Goal: Transaction & Acquisition: Purchase product/service

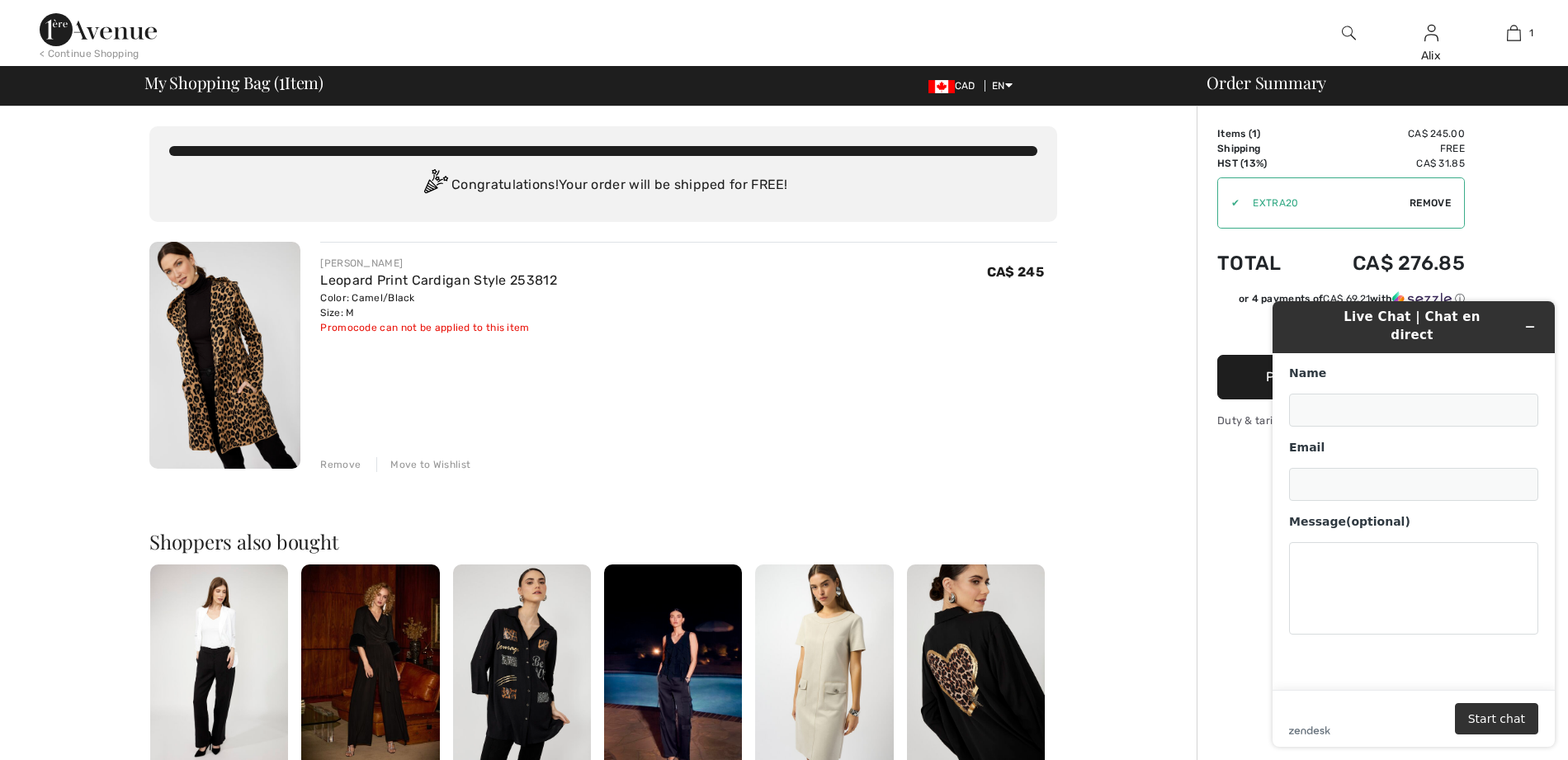
type input "[PERSON_NAME]"
type input "[EMAIL_ADDRESS][PERSON_NAME][DOMAIN_NAME]"
click at [1524, 321] on icon "Minimize widget" at bounding box center [1529, 326] width 11 height 11
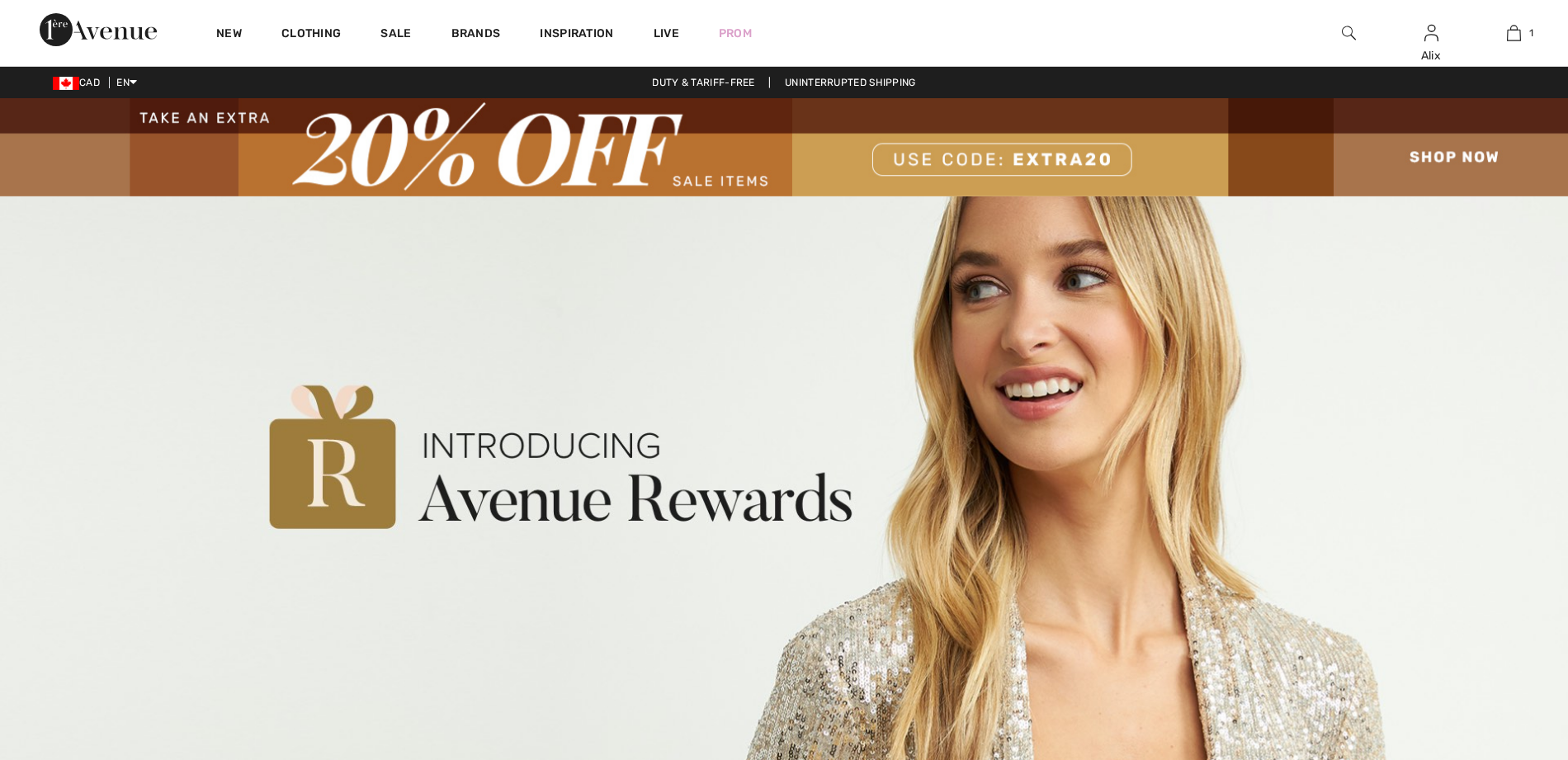
checkbox input "true"
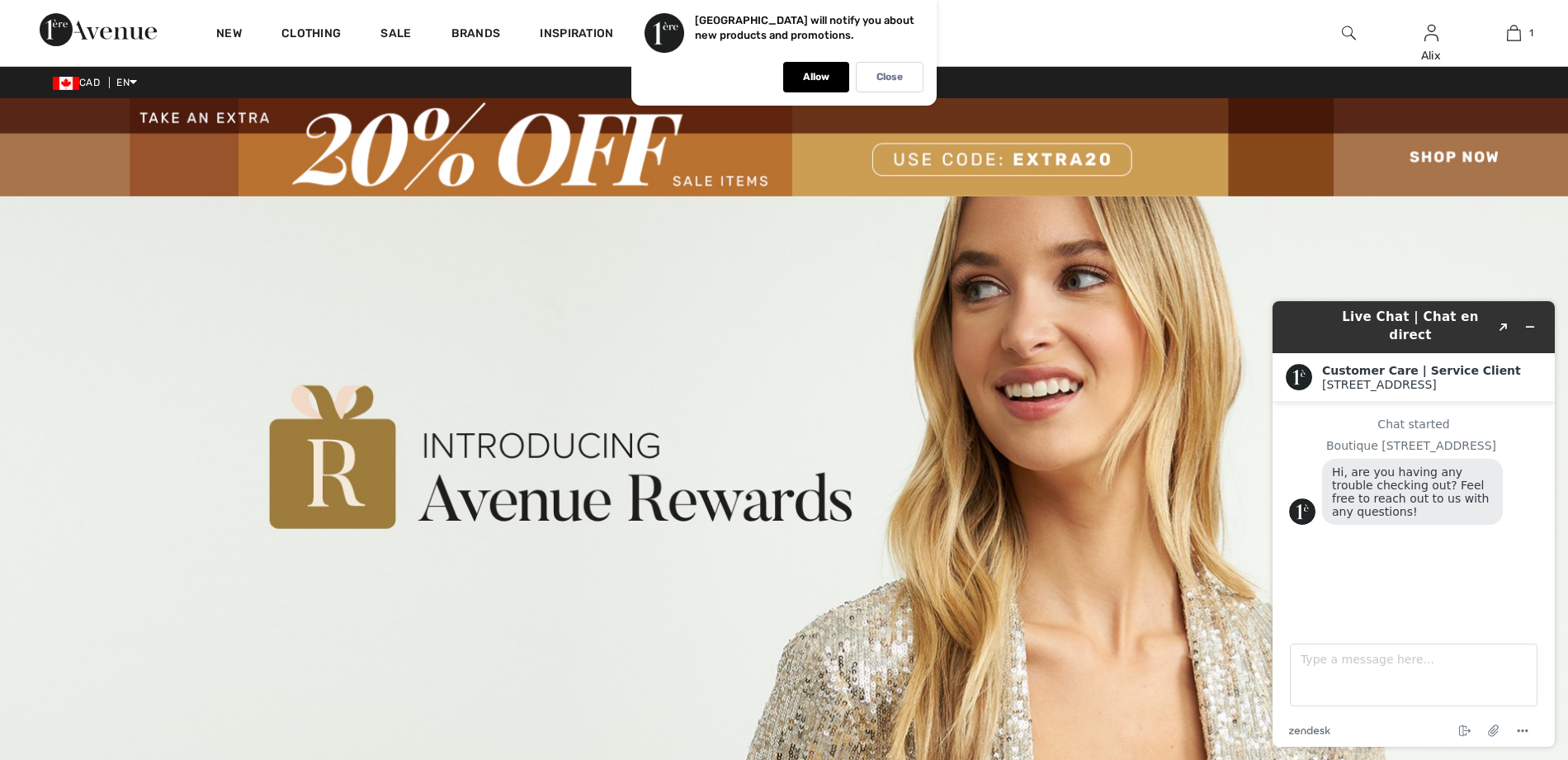
click at [1451, 152] on img at bounding box center [784, 147] width 1568 height 98
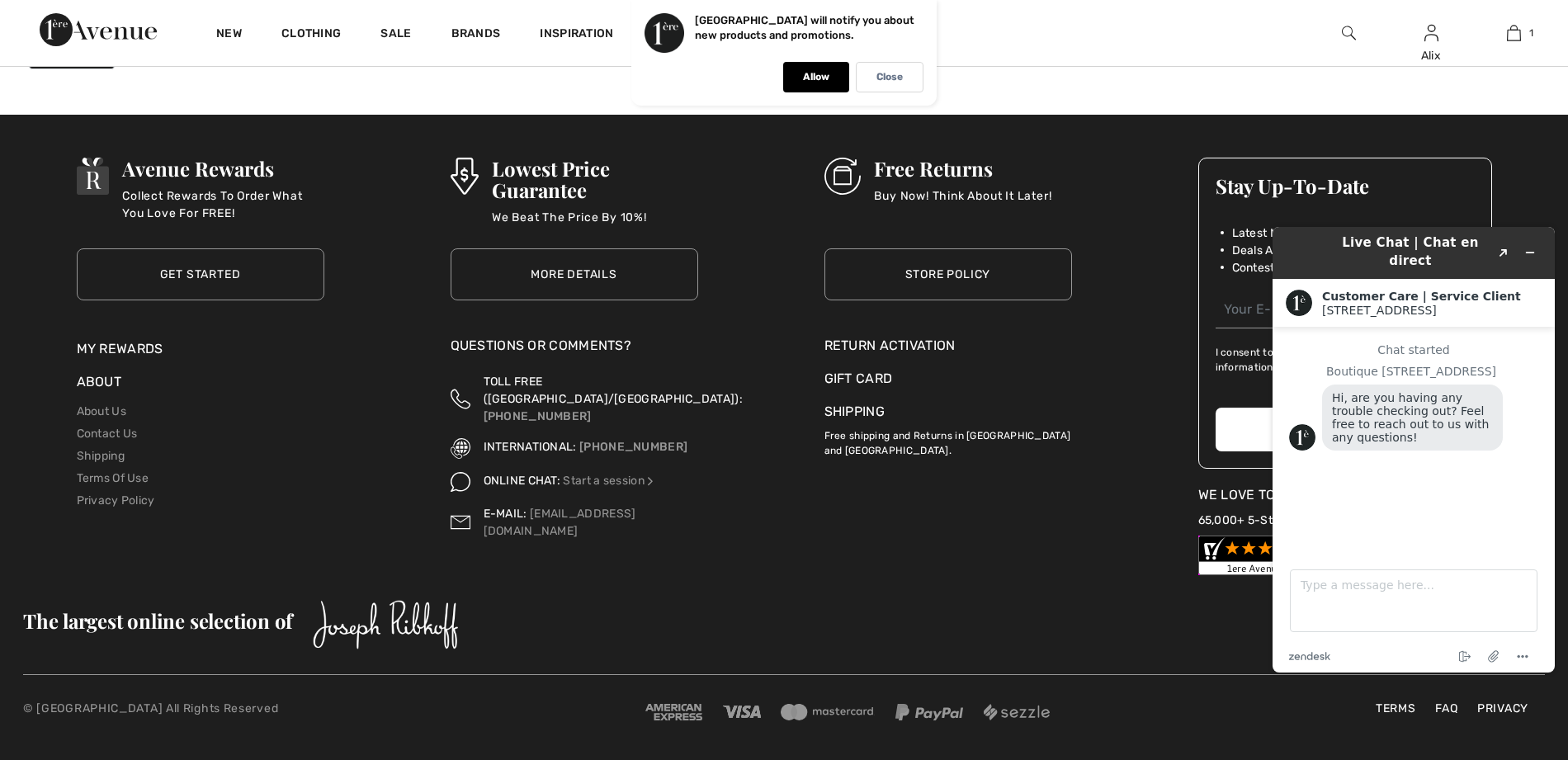
scroll to position [10034, 0]
click at [1530, 257] on button "Minimize widget" at bounding box center [1530, 252] width 27 height 23
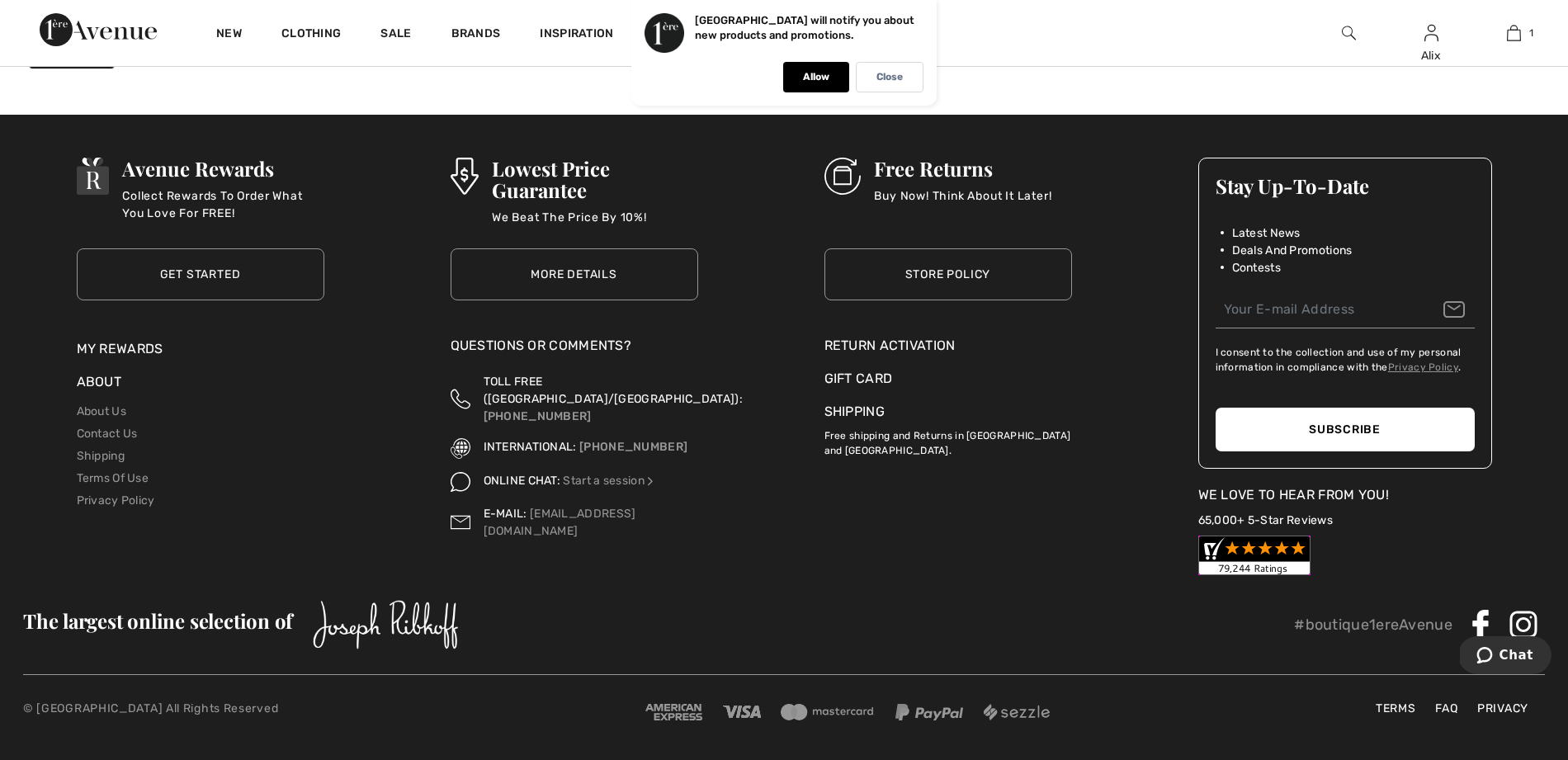
click at [147, 341] on link "My Rewards" at bounding box center [120, 349] width 87 height 15
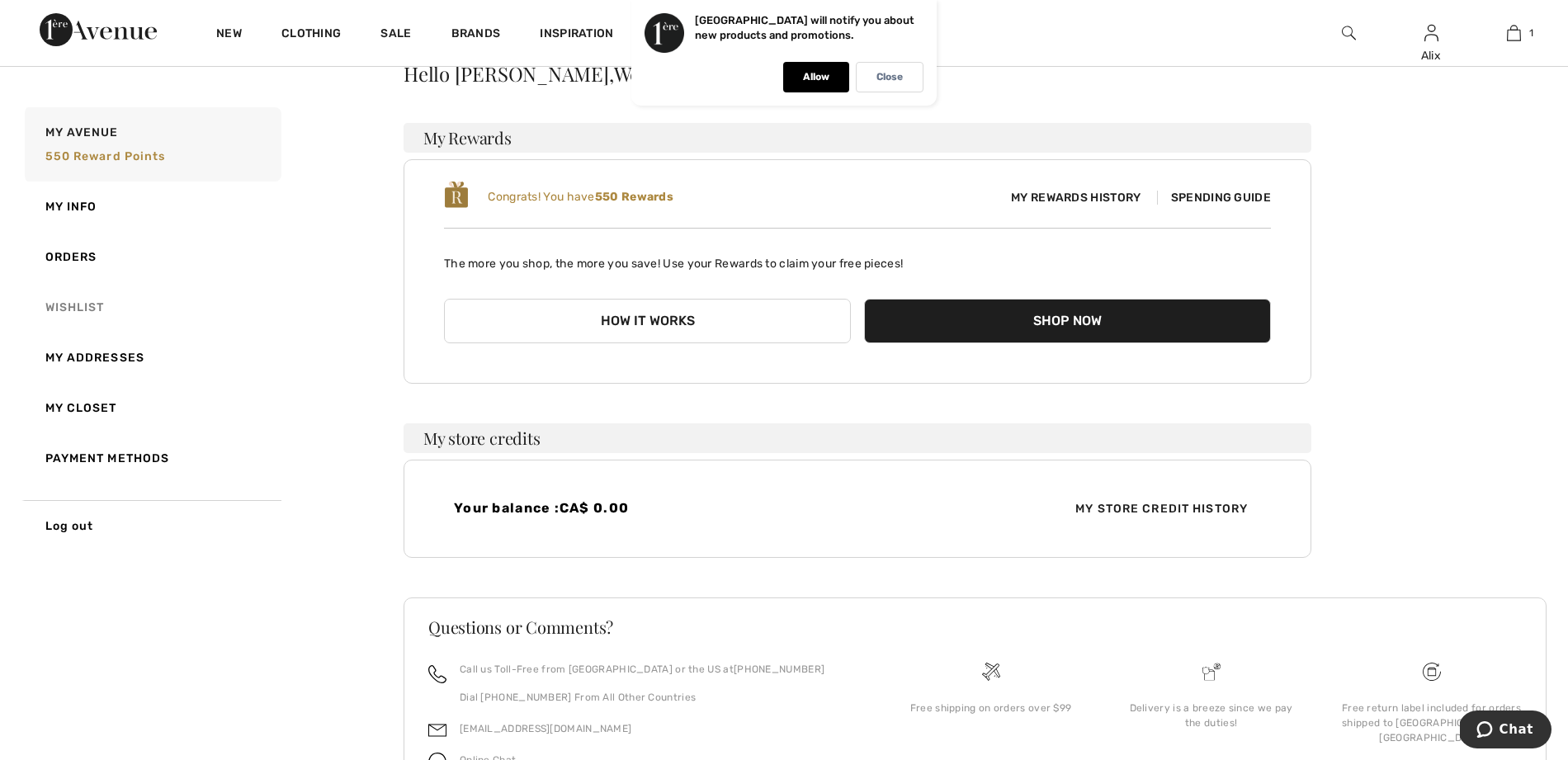
scroll to position [87, 0]
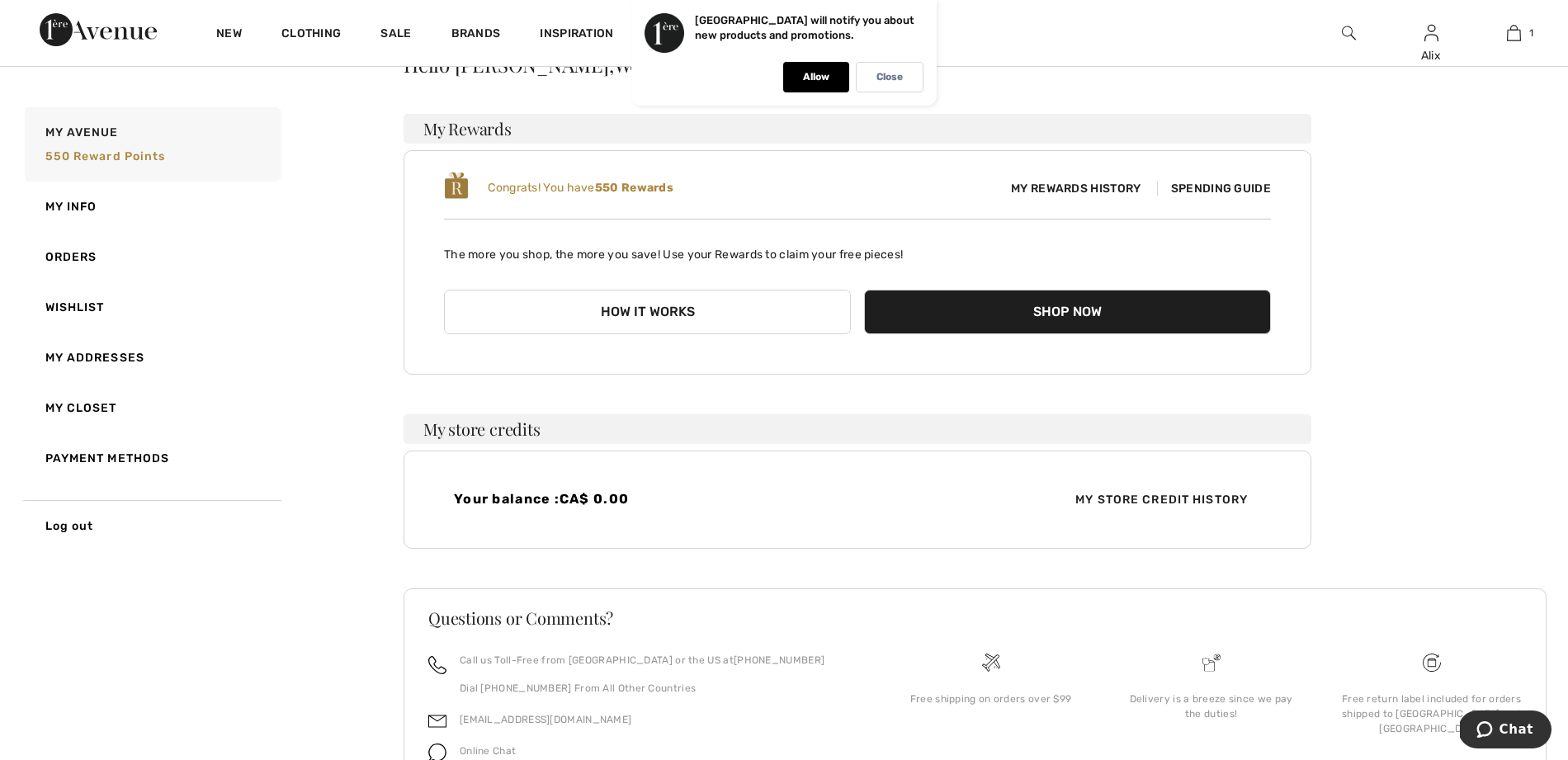
click at [1222, 192] on span "Spending Guide" at bounding box center [1213, 188] width 114 height 14
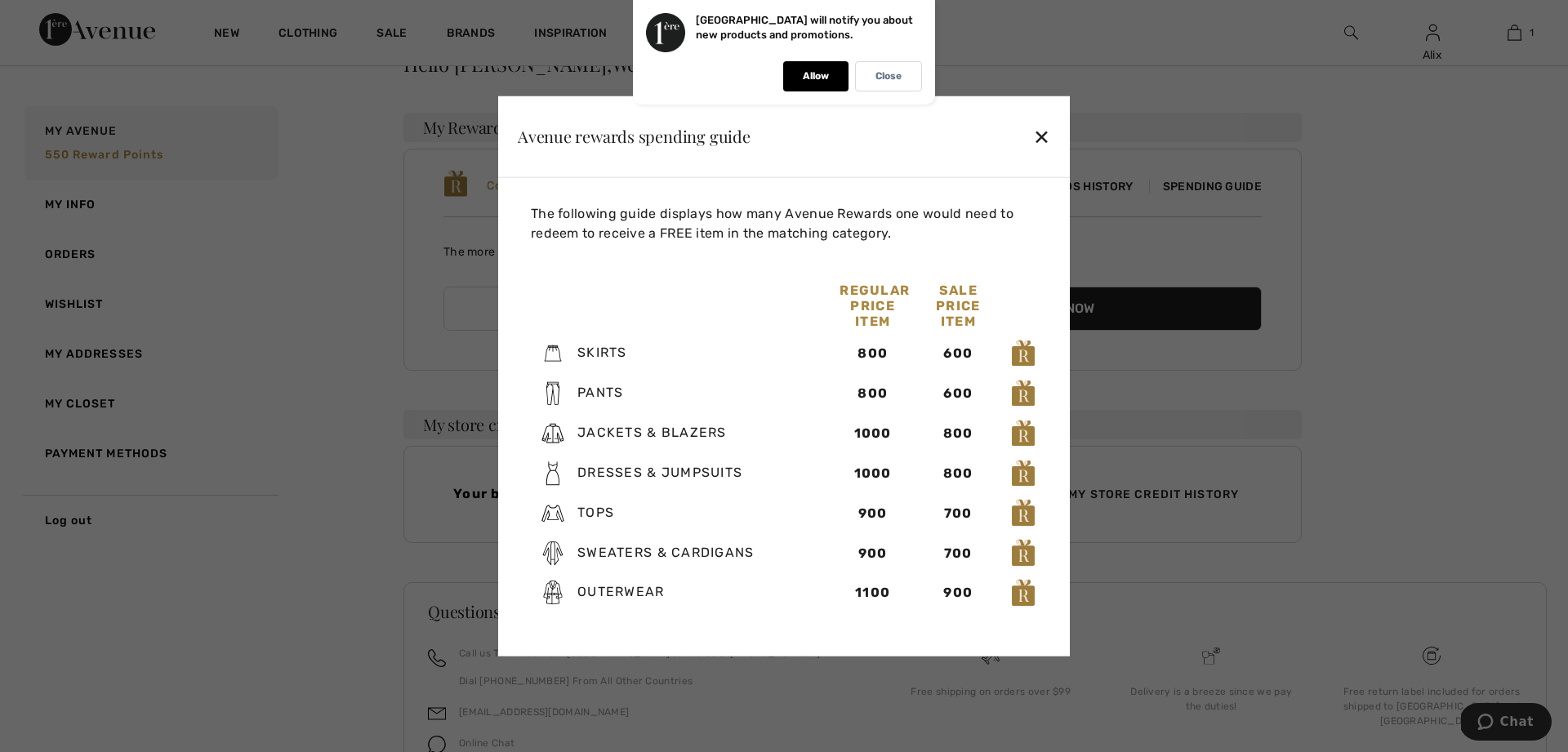
click at [1426, 368] on div at bounding box center [784, 376] width 1568 height 752
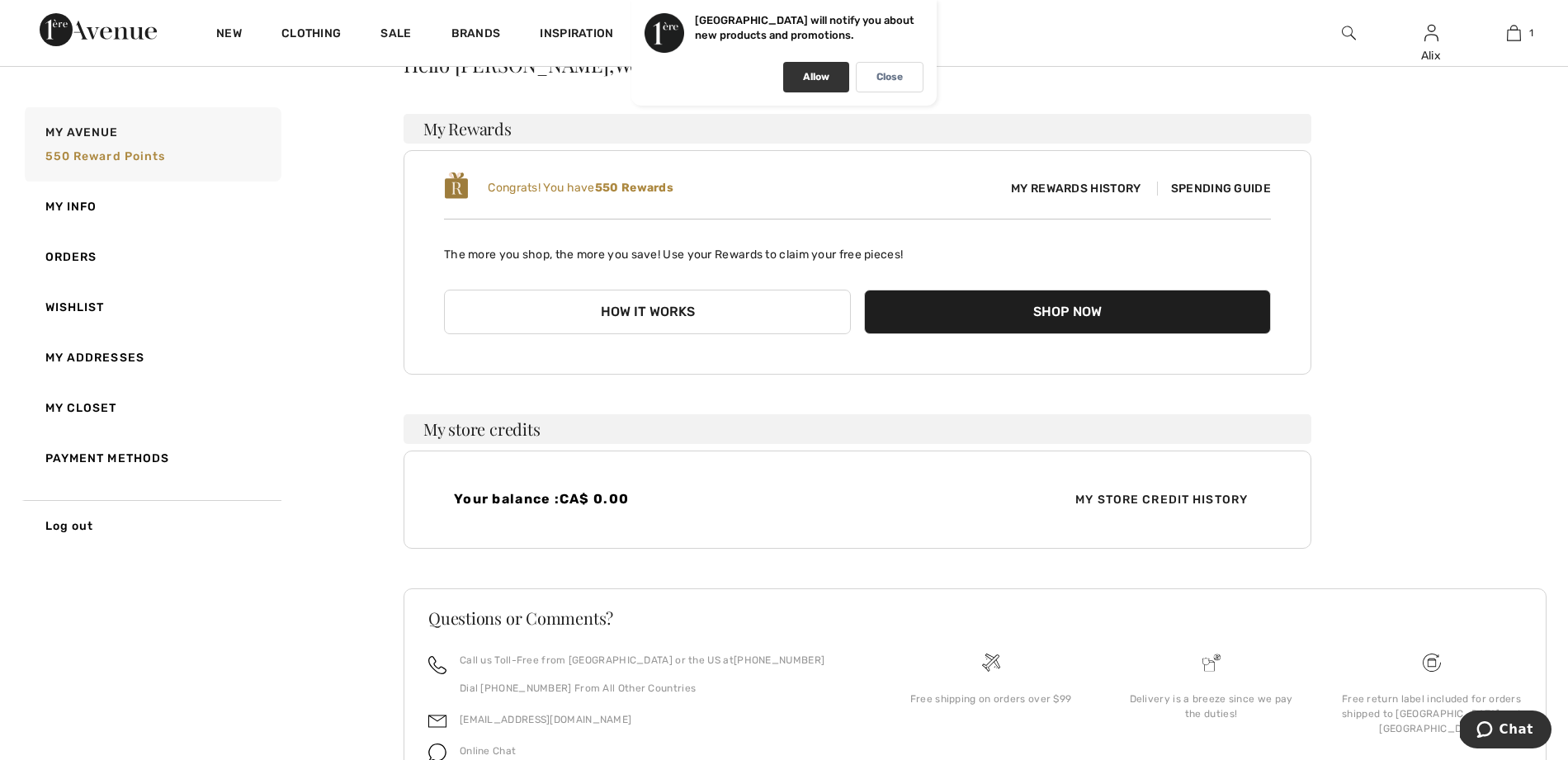
click at [803, 77] on p "Allow" at bounding box center [816, 77] width 27 height 12
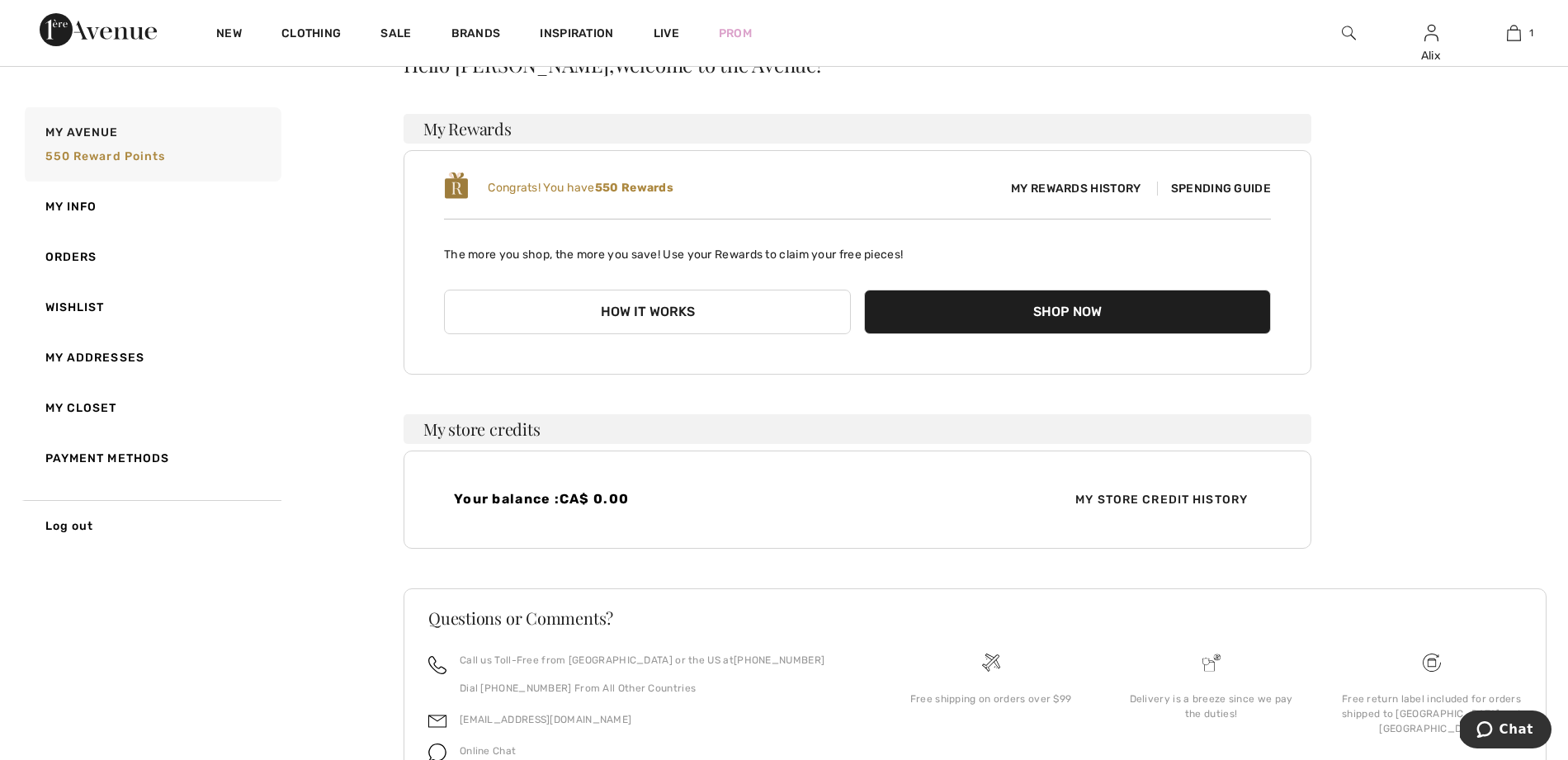
click at [647, 189] on b "550 Rewards" at bounding box center [633, 188] width 78 height 14
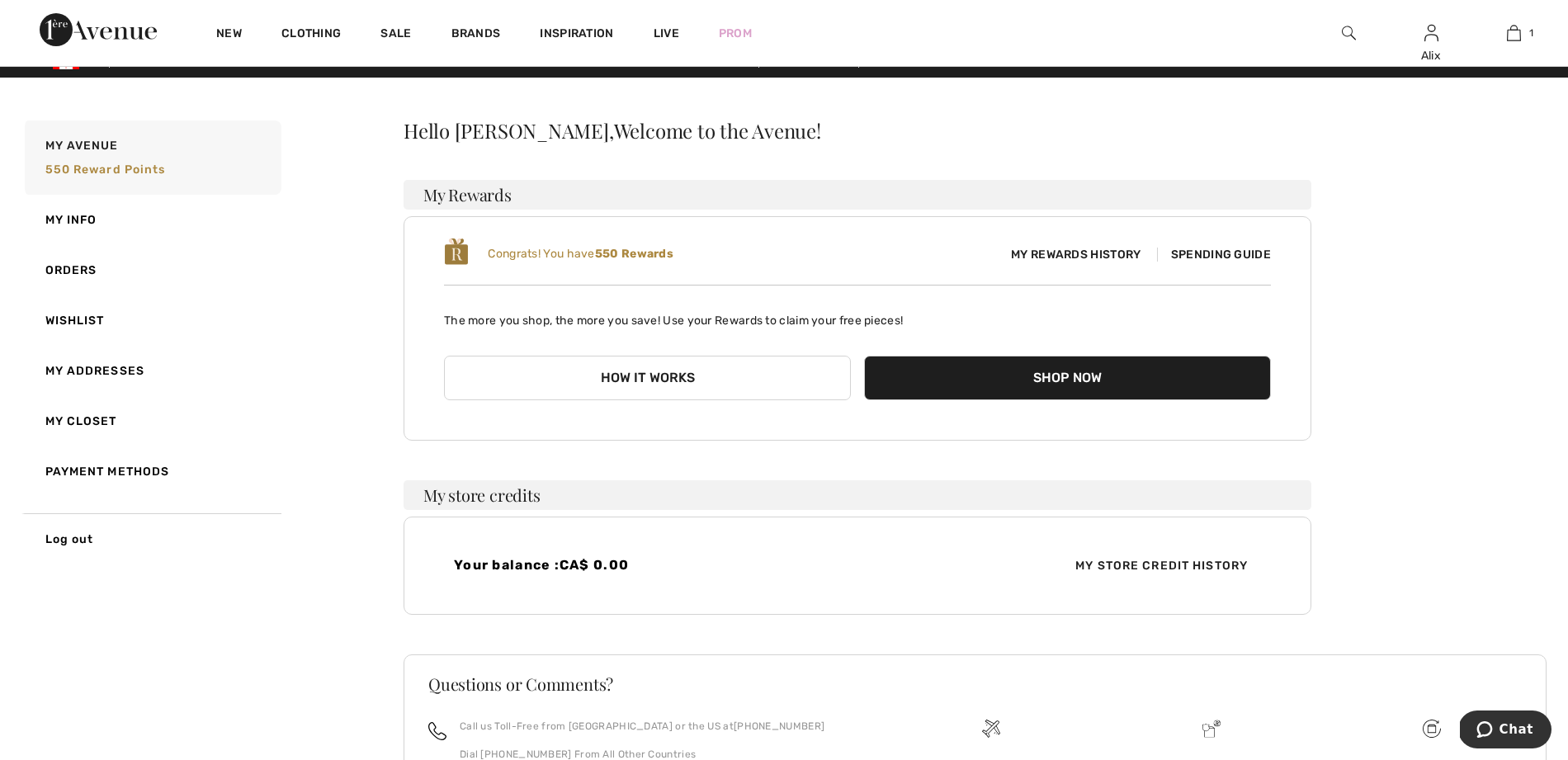
scroll to position [-2, 0]
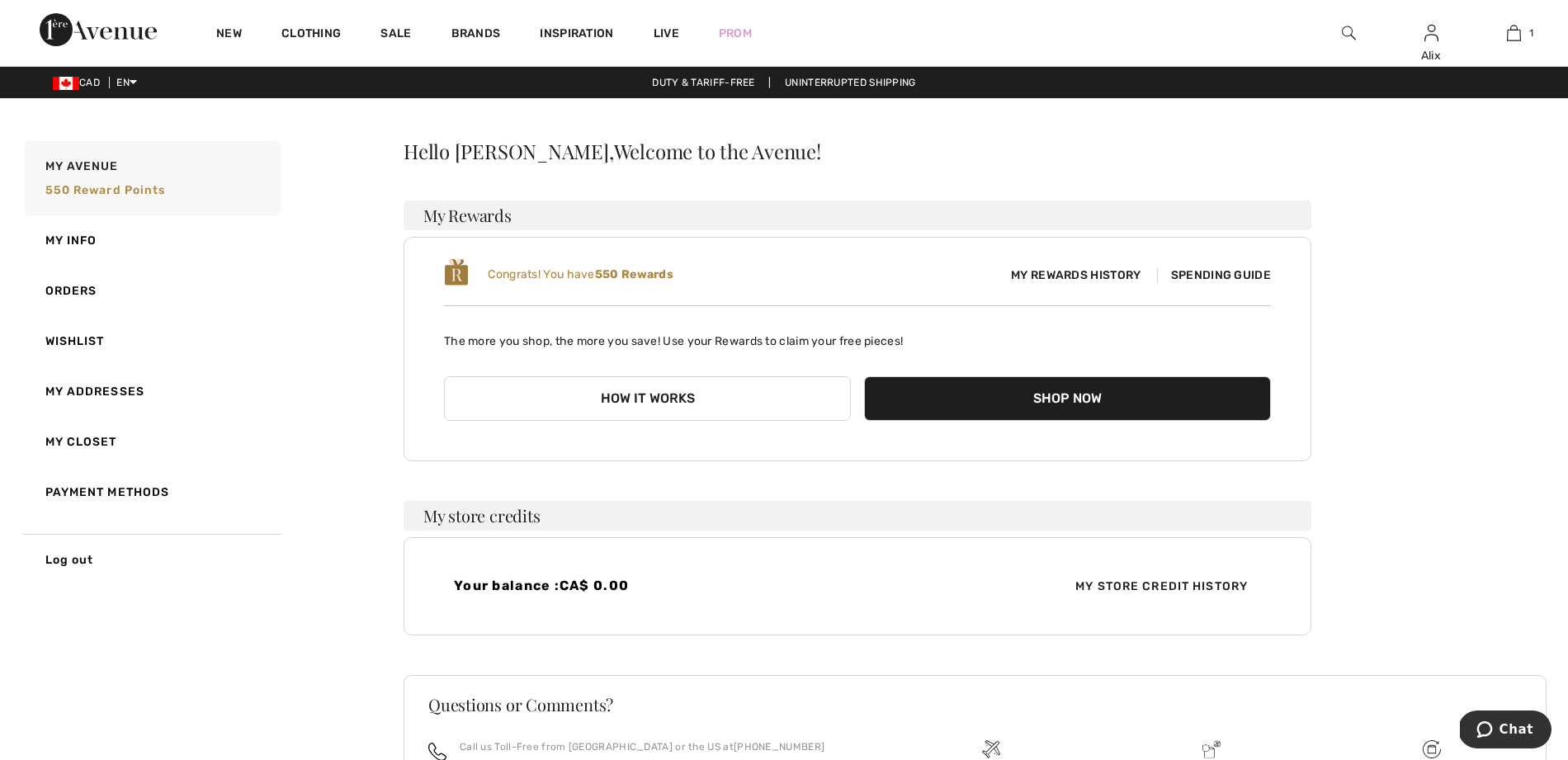
click at [655, 279] on b "550 Rewards" at bounding box center [633, 275] width 78 height 14
click at [1028, 412] on button "Shop Now" at bounding box center [1067, 399] width 407 height 45
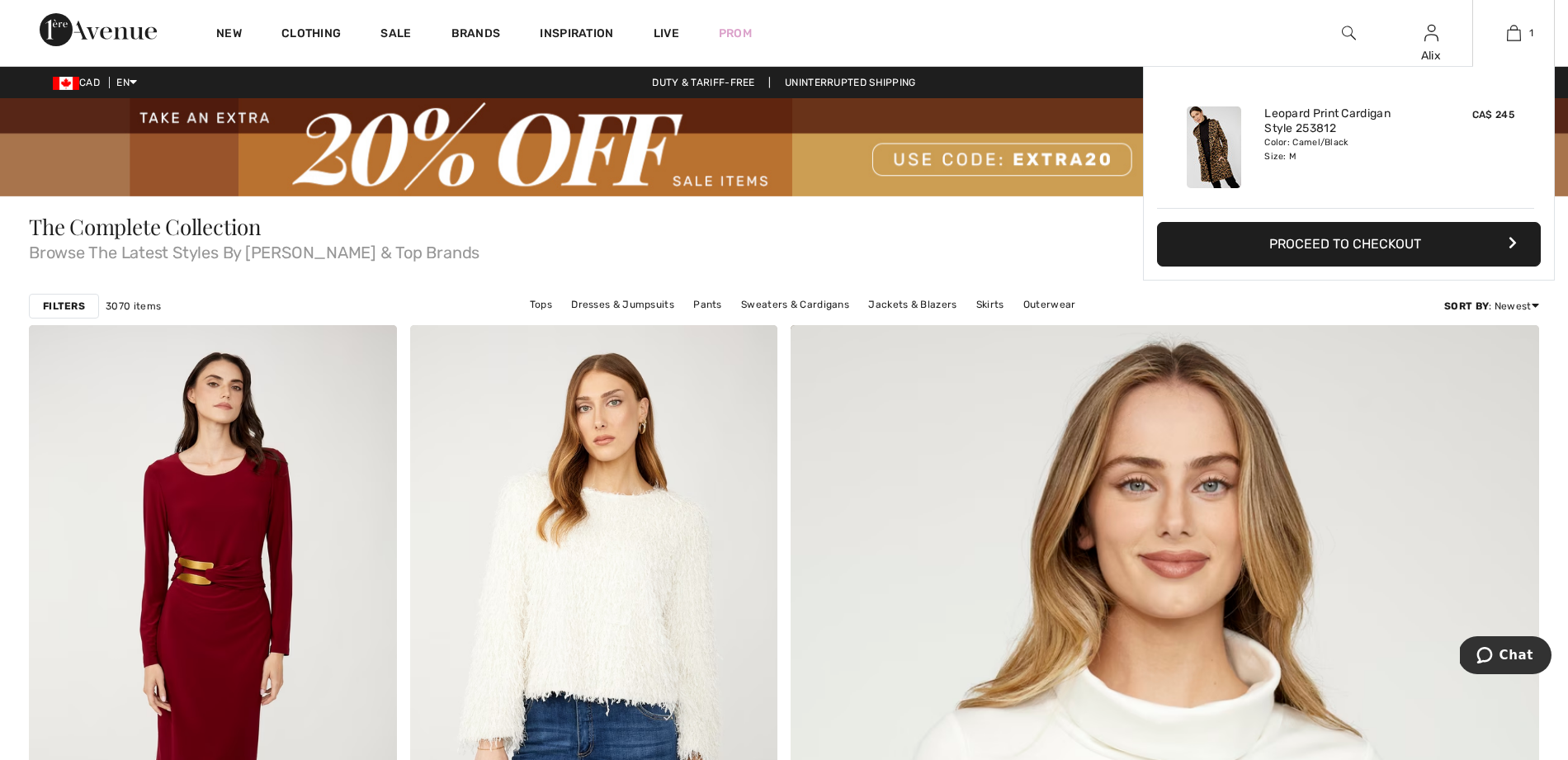
click at [1367, 245] on button "Proceed to Checkout" at bounding box center [1349, 244] width 384 height 45
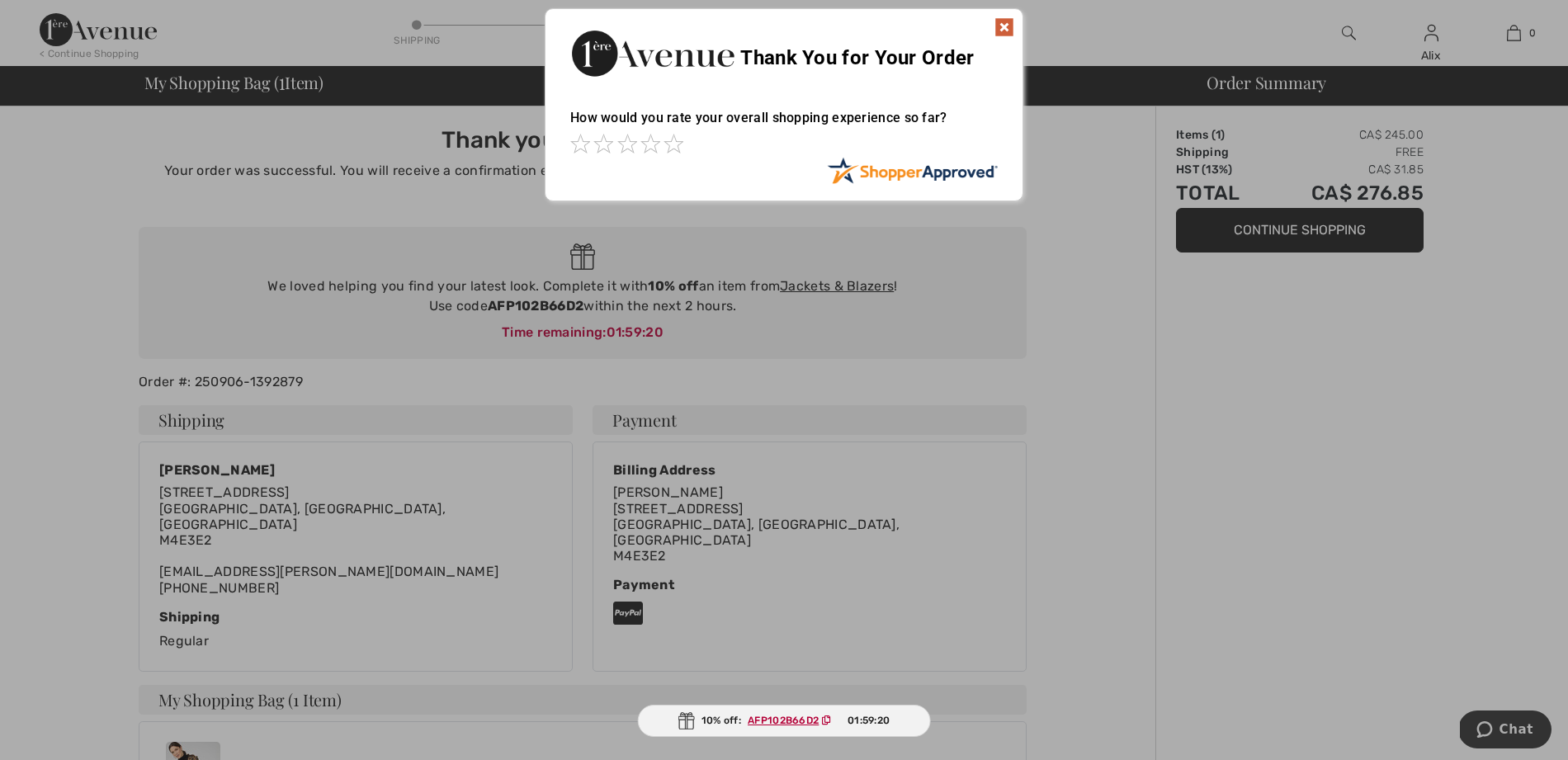
click at [1008, 30] on img at bounding box center [1004, 27] width 20 height 20
